Goal: Task Accomplishment & Management: Manage account settings

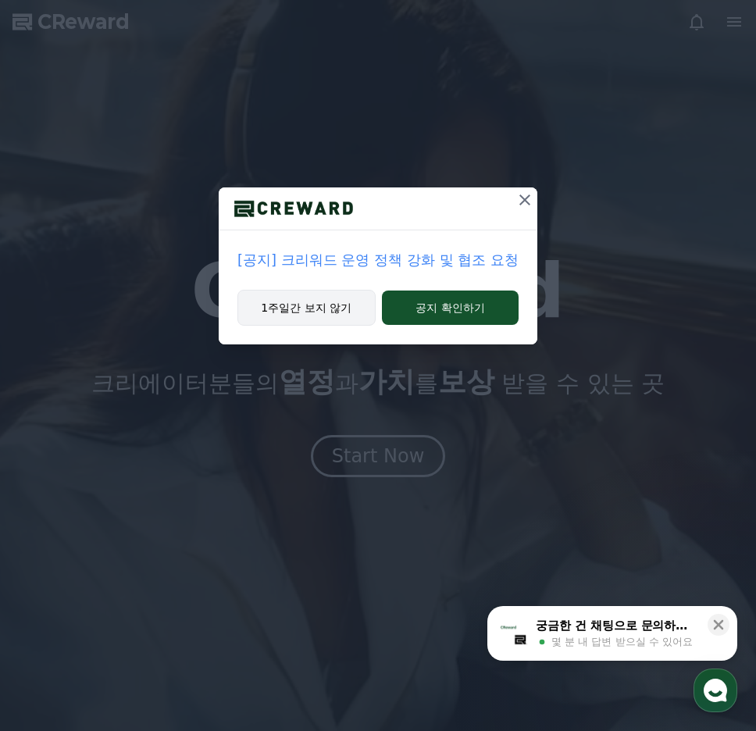
click at [284, 317] on button "1주일간 보지 않기" at bounding box center [306, 308] width 138 height 36
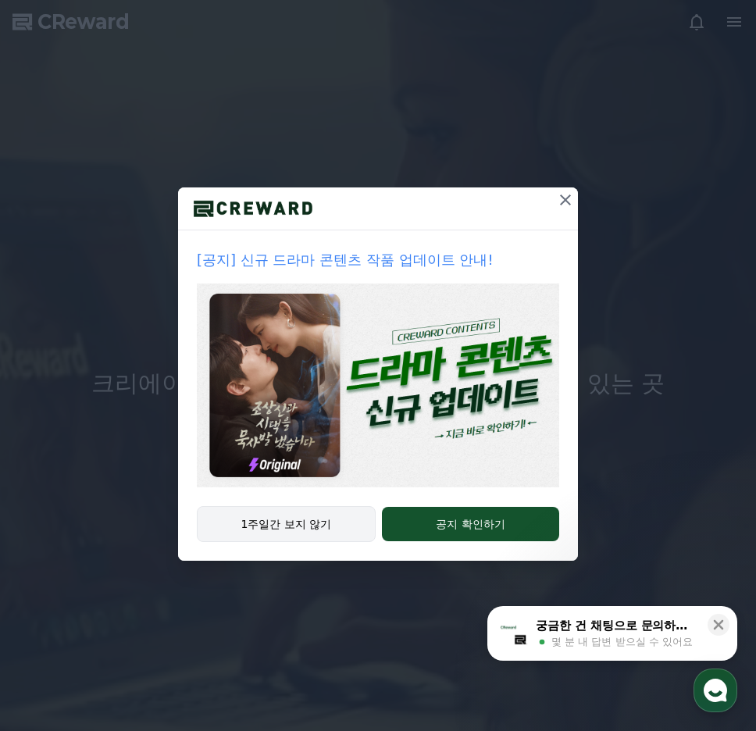
click at [284, 317] on img at bounding box center [378, 385] width 362 height 204
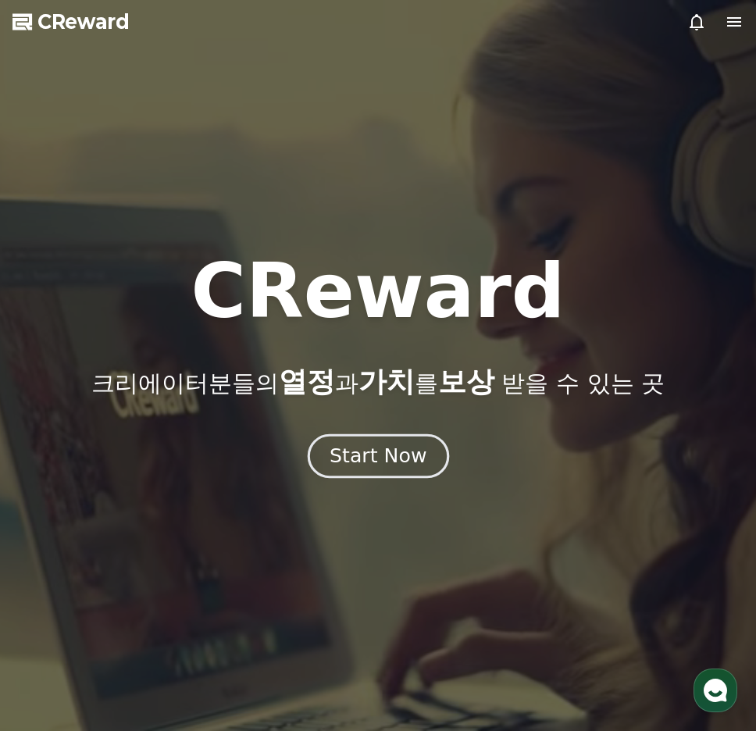
click at [398, 439] on button "Start Now" at bounding box center [377, 456] width 141 height 44
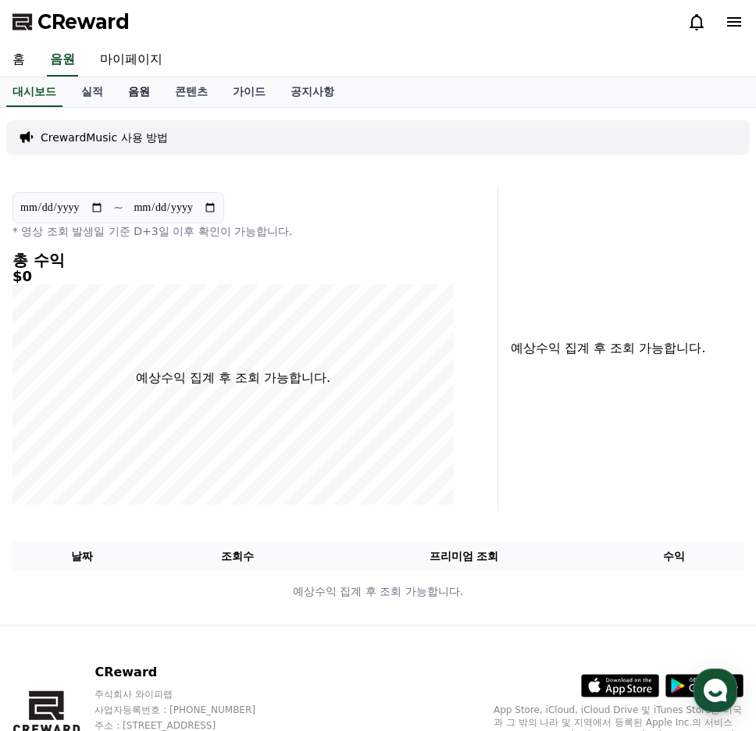
click at [135, 93] on link "음원" at bounding box center [139, 92] width 47 height 30
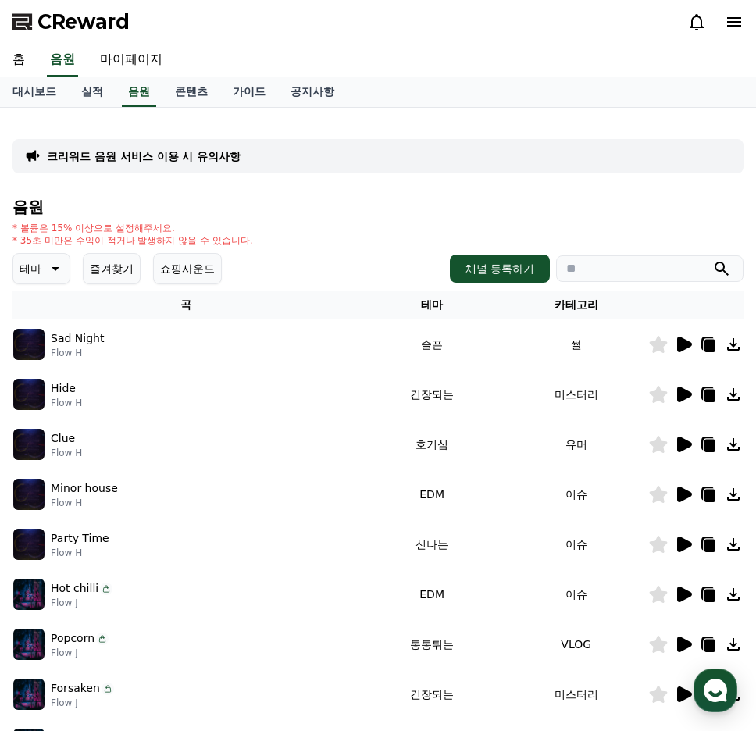
click at [57, 260] on icon at bounding box center [53, 268] width 19 height 19
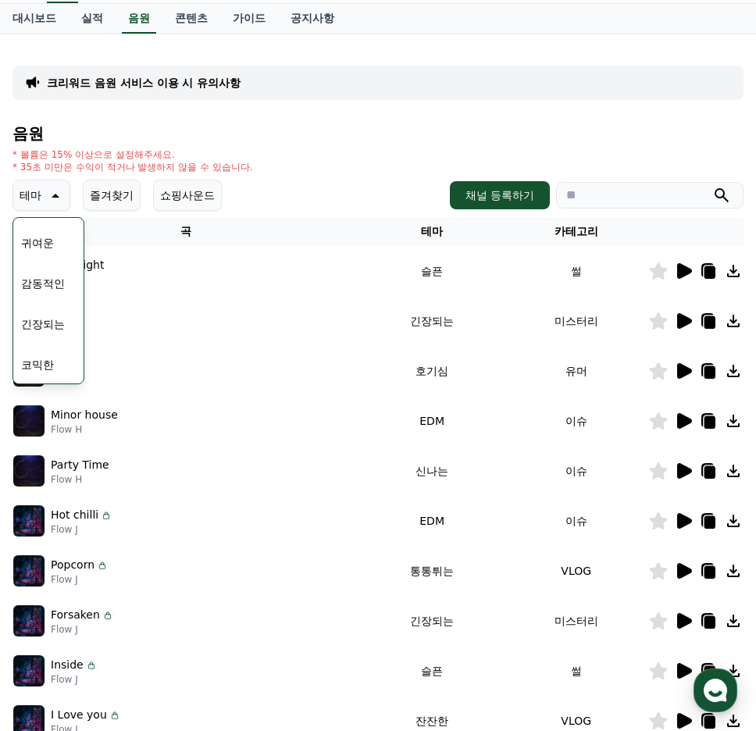
scroll to position [74, 0]
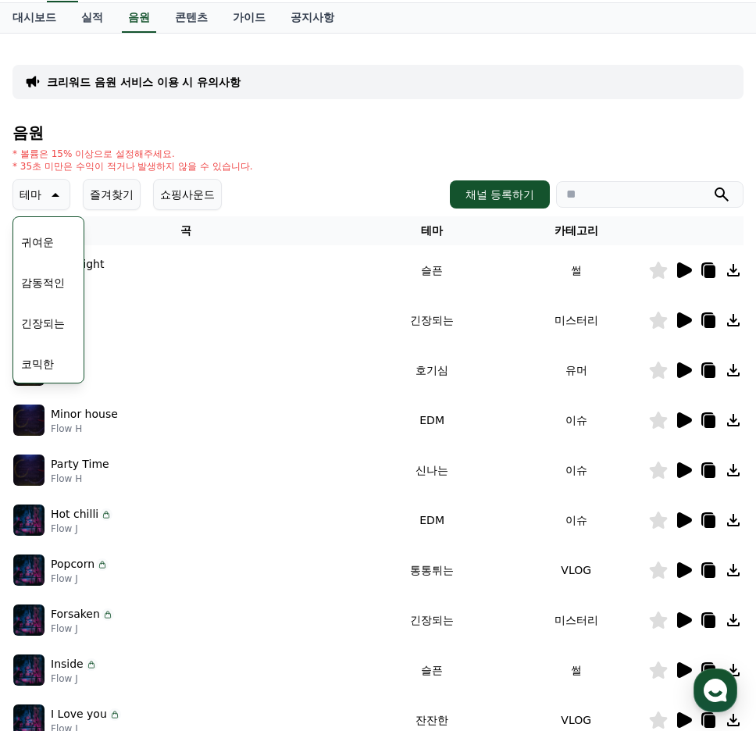
click at [47, 368] on button "코믹한" at bounding box center [37, 364] width 45 height 34
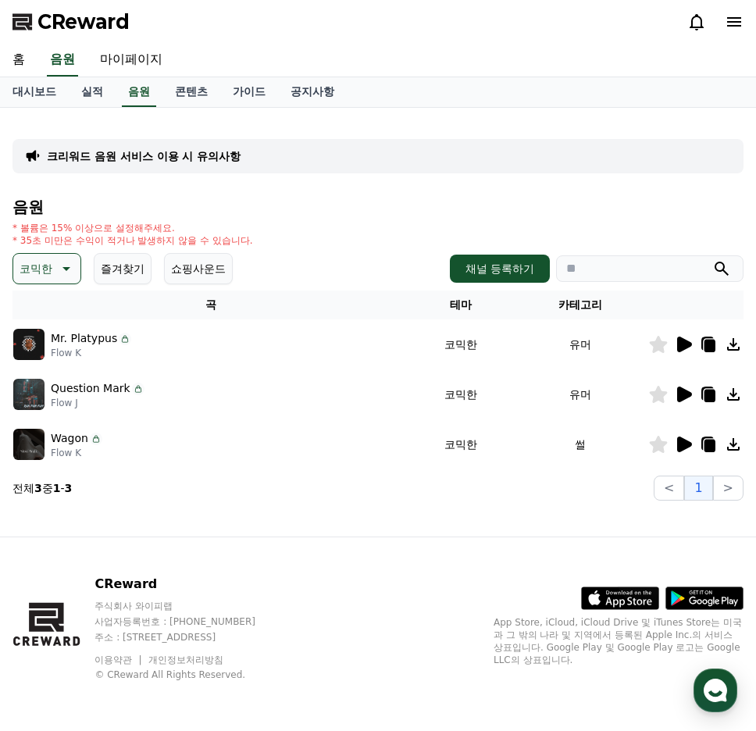
click at [680, 341] on icon at bounding box center [684, 344] width 15 height 16
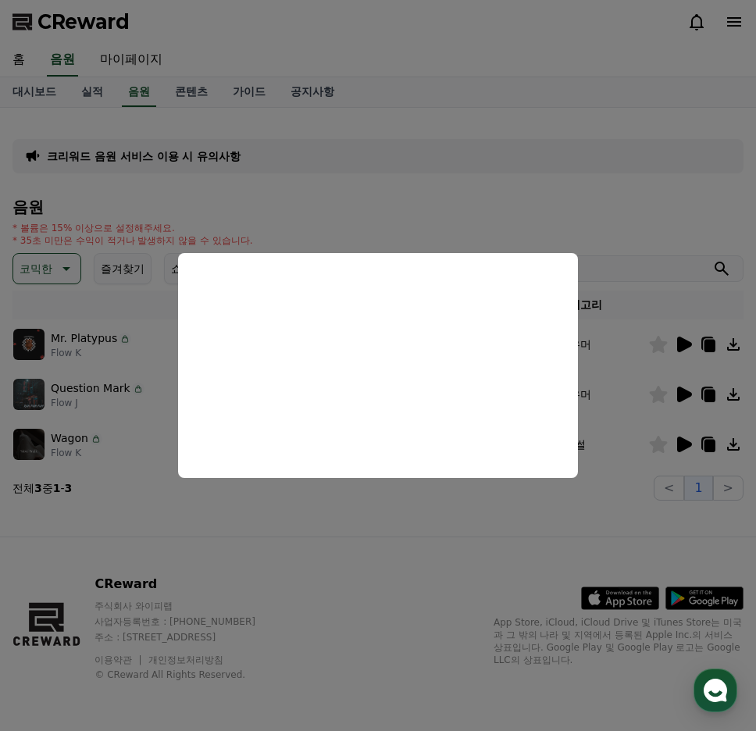
click at [677, 379] on button "close modal" at bounding box center [378, 365] width 756 height 731
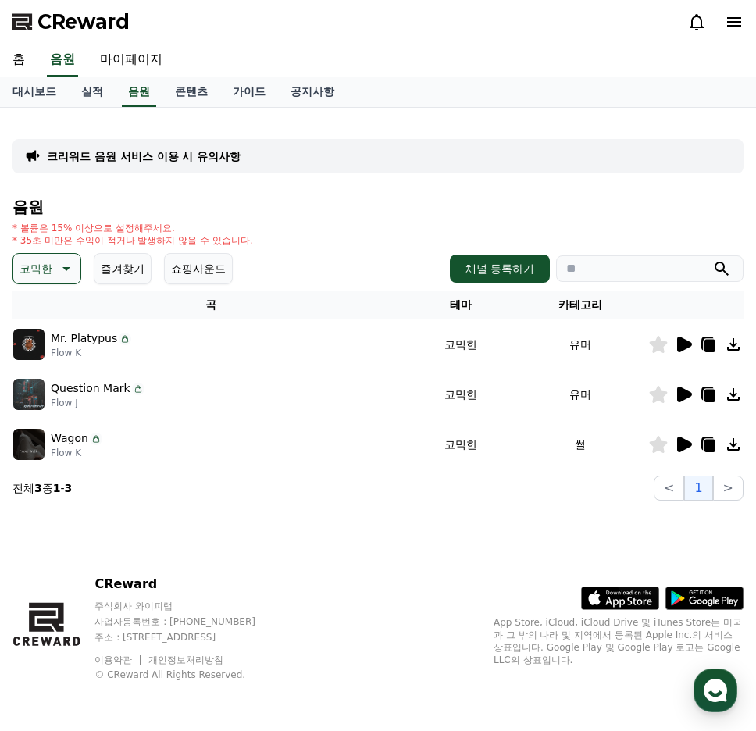
click at [685, 393] on icon at bounding box center [684, 394] width 15 height 16
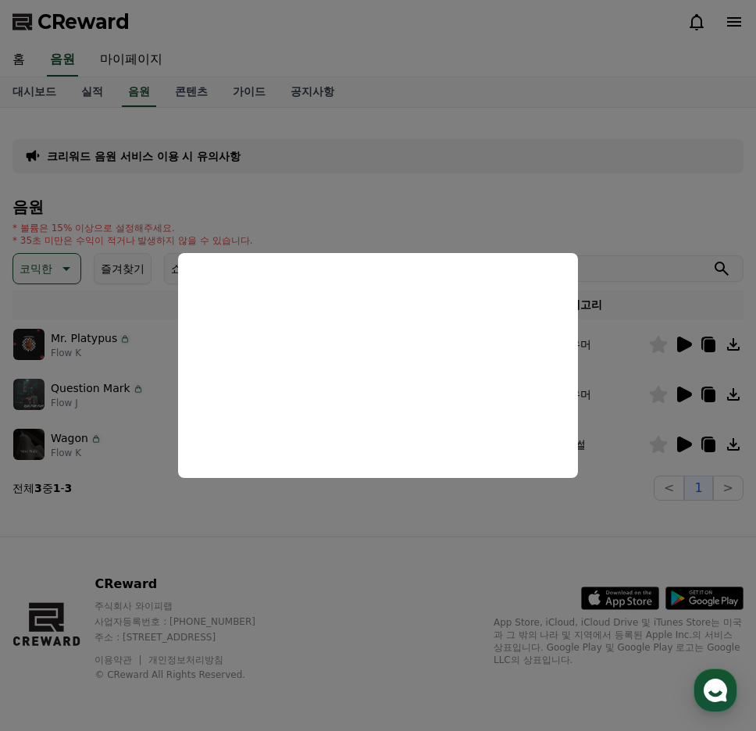
click at [681, 449] on button "close modal" at bounding box center [378, 365] width 756 height 731
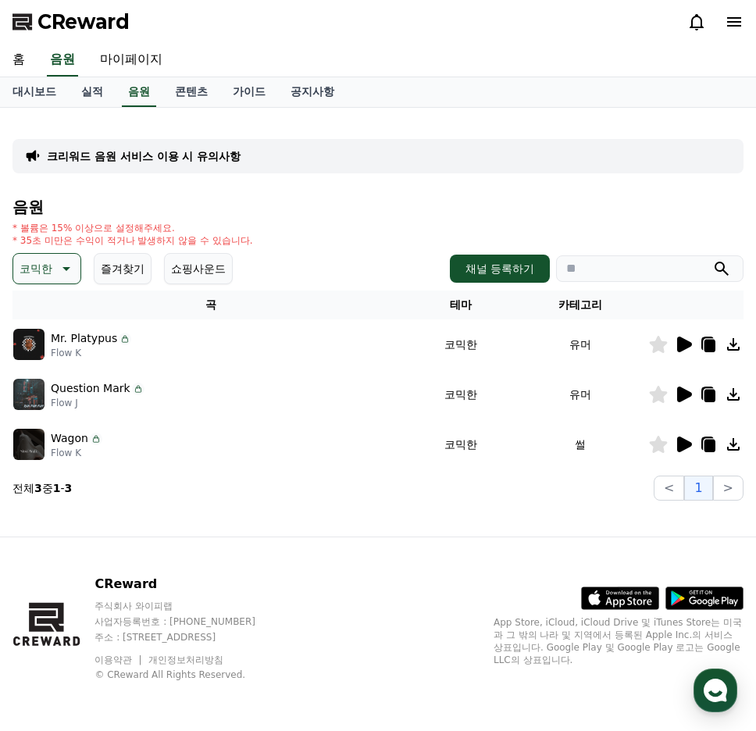
click at [681, 449] on icon at bounding box center [684, 444] width 15 height 16
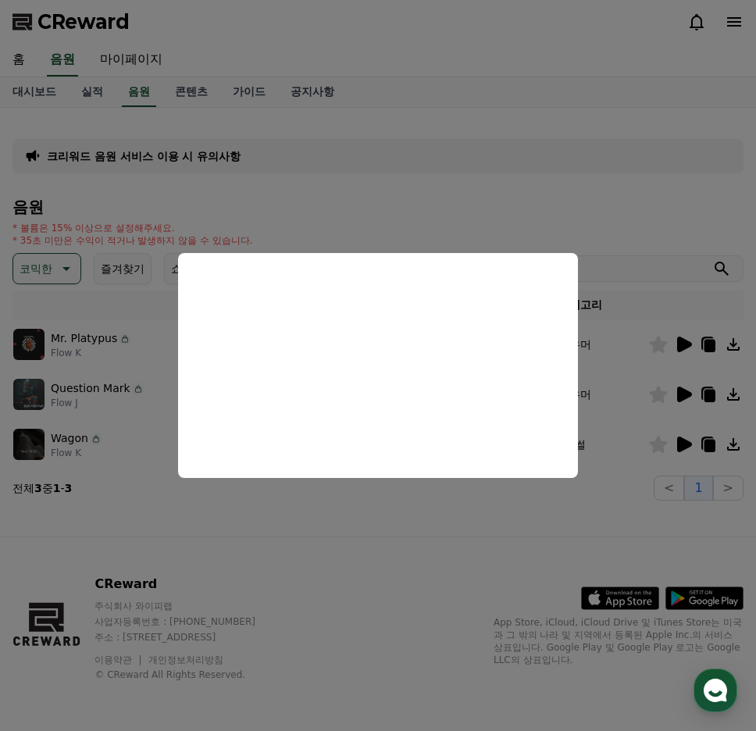
click at [517, 557] on button "close modal" at bounding box center [378, 365] width 756 height 731
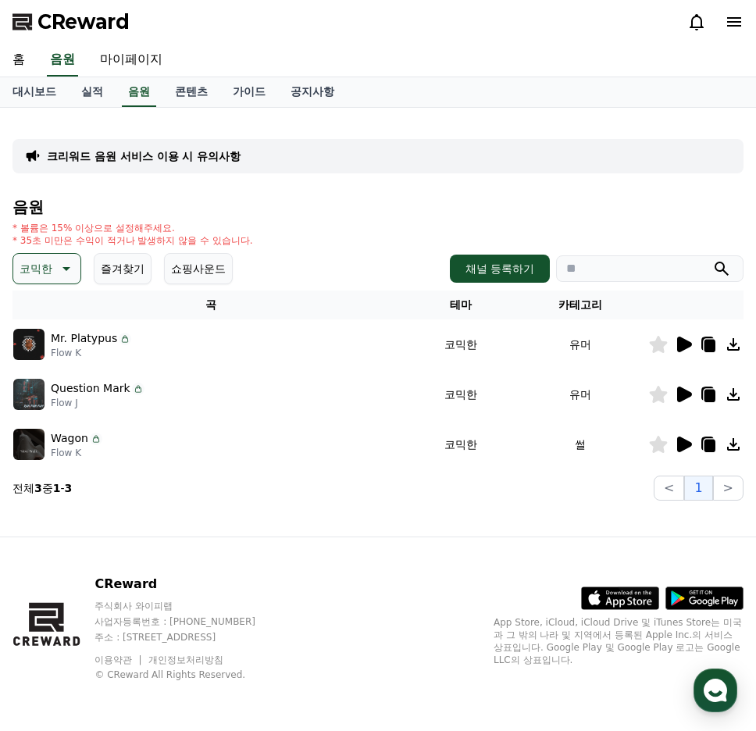
click at [736, 351] on icon at bounding box center [733, 344] width 19 height 19
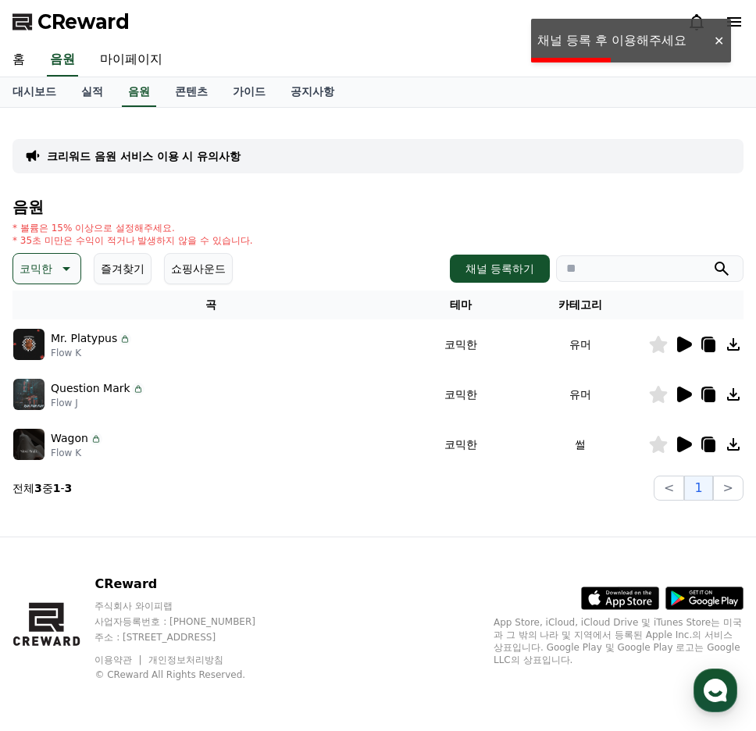
click at [627, 44] on div "홈 음원 마이페이지" at bounding box center [378, 60] width 756 height 33
click at [735, 20] on icon at bounding box center [733, 21] width 19 height 19
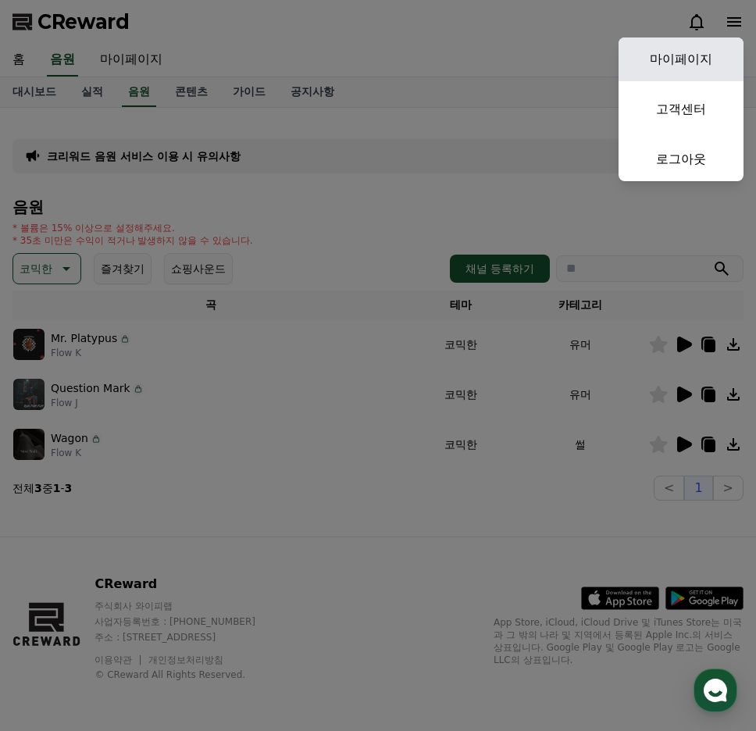
click at [702, 72] on link "마이페이지" at bounding box center [680, 59] width 125 height 44
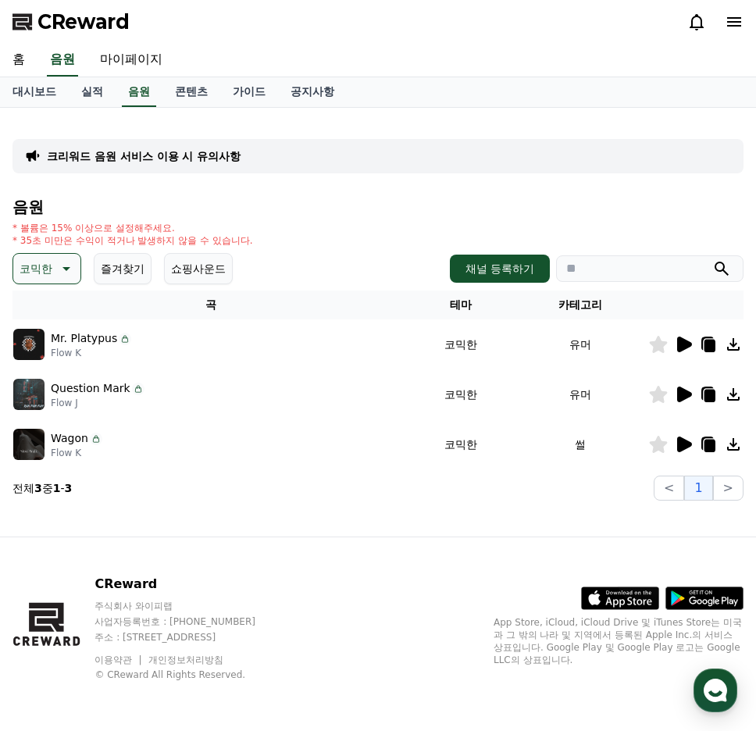
select select "**********"
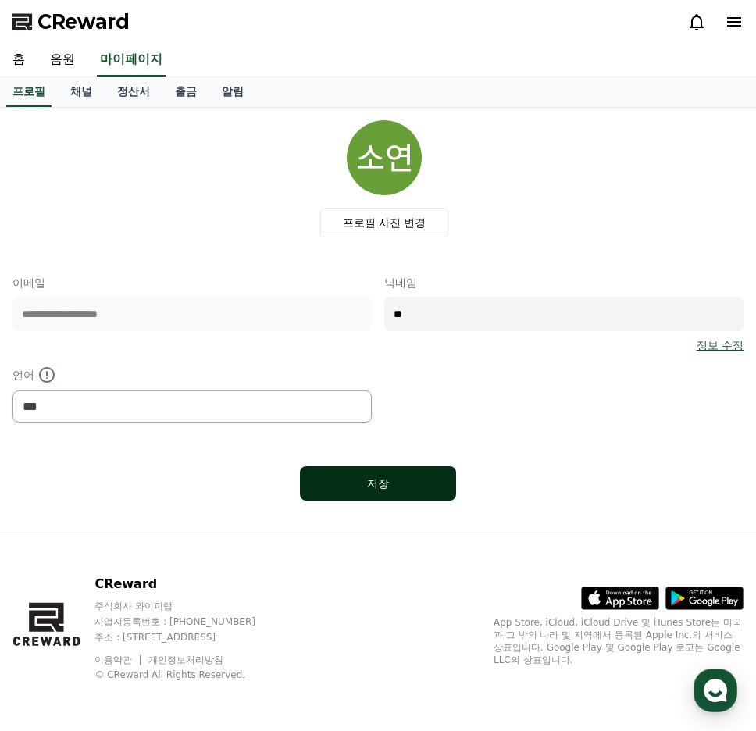
click at [394, 486] on div "저장" at bounding box center [378, 483] width 94 height 16
select select "**********"
click at [90, 96] on link "채널" at bounding box center [81, 92] width 47 height 30
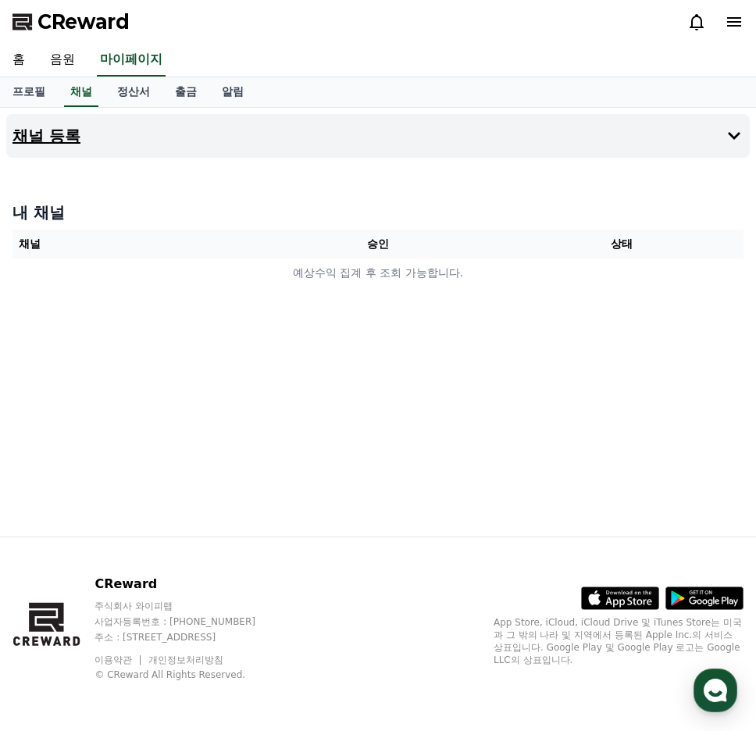
click at [84, 142] on button "채널 등록" at bounding box center [377, 136] width 743 height 44
